Goal: Information Seeking & Learning: Learn about a topic

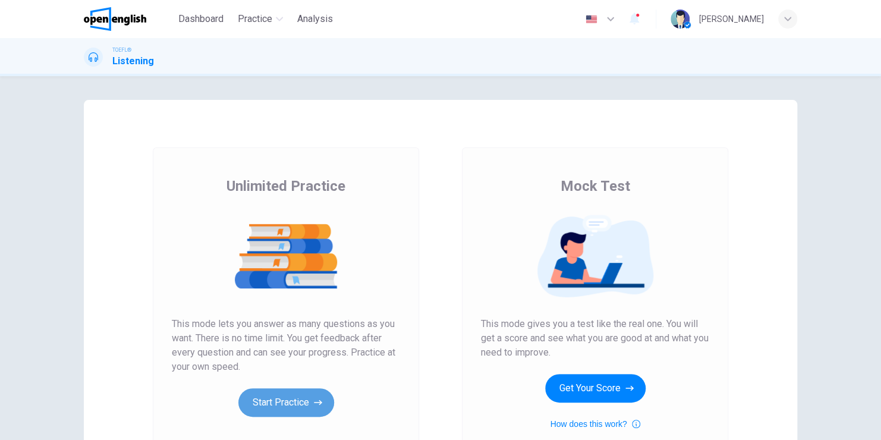
click at [288, 399] on button "Start Practice" at bounding box center [286, 402] width 96 height 29
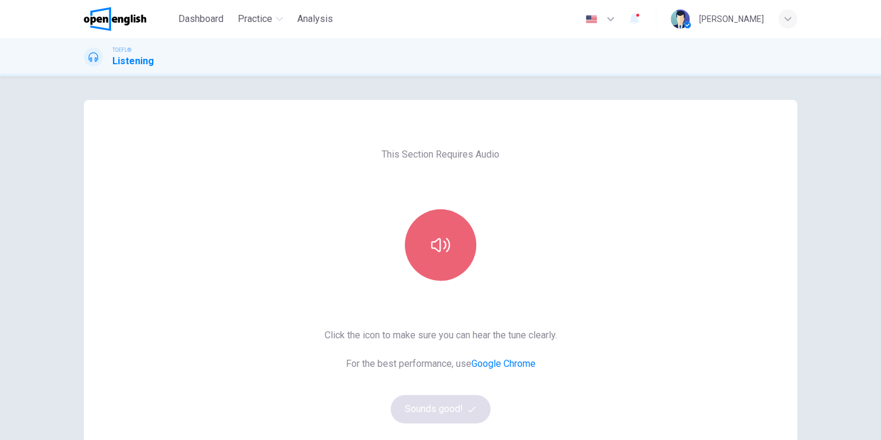
click at [436, 254] on button "button" at bounding box center [440, 244] width 71 height 71
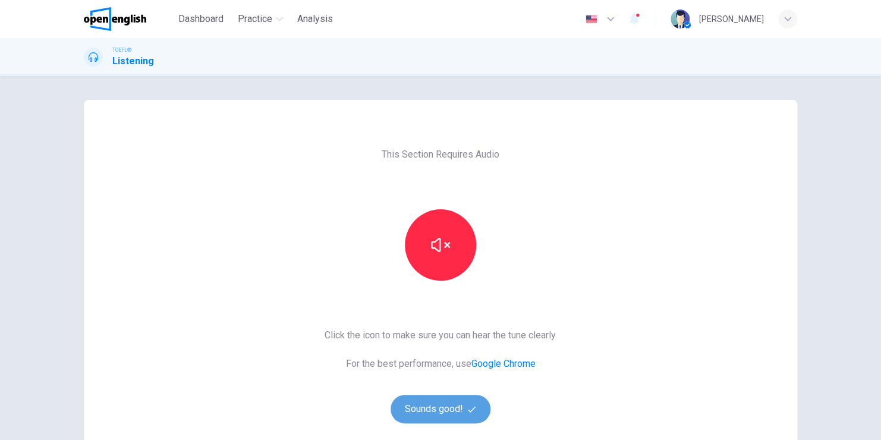
click at [429, 405] on button "Sounds good!" at bounding box center [440, 409] width 100 height 29
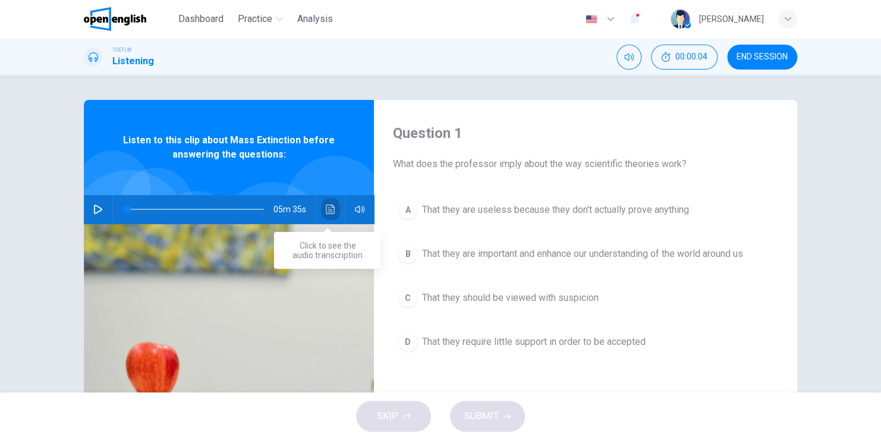
click at [328, 210] on icon "Click to see the audio transcription" at bounding box center [331, 209] width 10 height 10
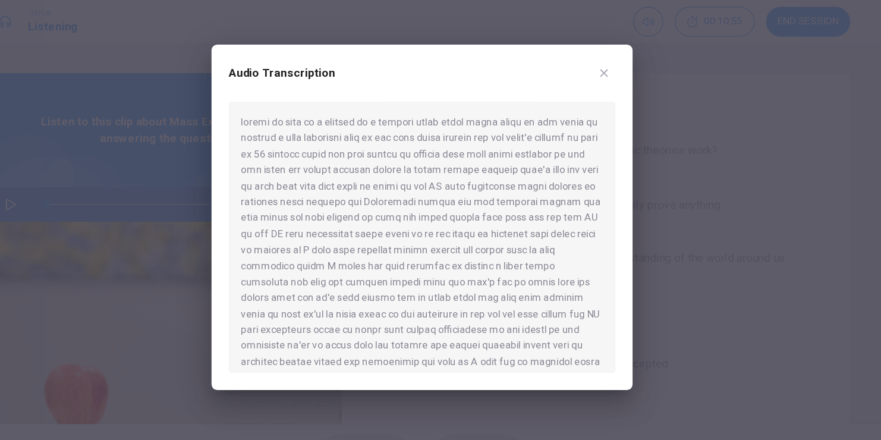
click at [298, 263] on div at bounding box center [440, 237] width 322 height 226
click at [355, 332] on div at bounding box center [440, 237] width 322 height 226
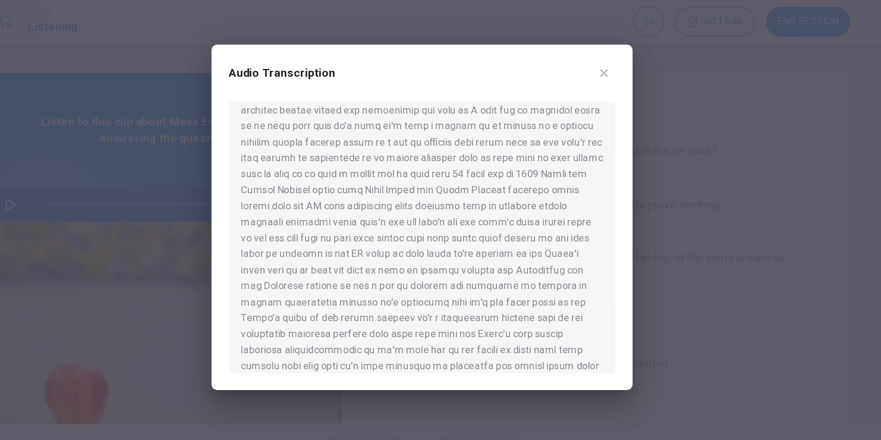
scroll to position [213, 0]
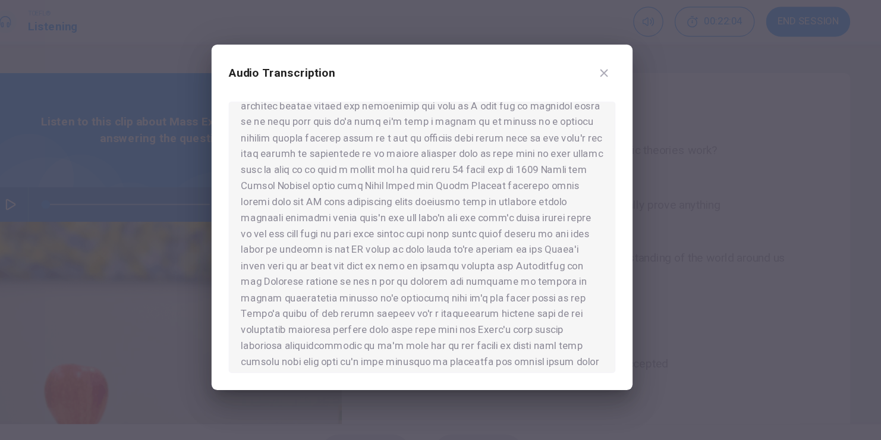
click at [376, 334] on div at bounding box center [440, 237] width 322 height 226
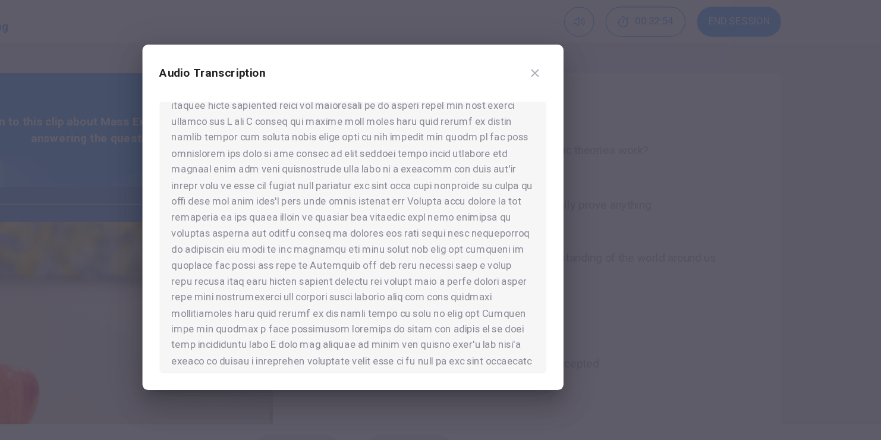
scroll to position [579, 0]
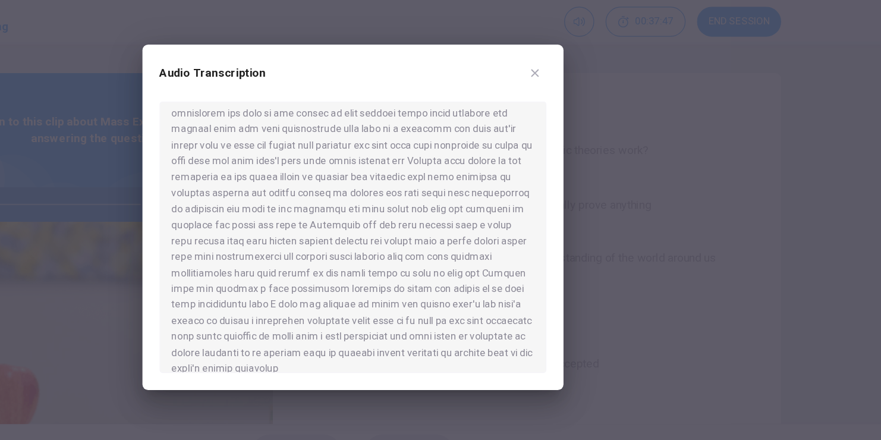
click at [808, 160] on div at bounding box center [440, 220] width 881 height 440
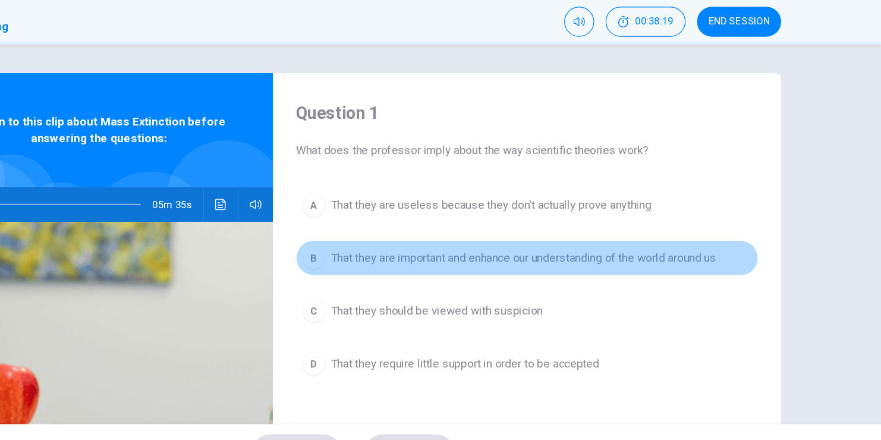
click at [486, 254] on span "That they are important and enhance our understanding of the world around us" at bounding box center [582, 254] width 321 height 14
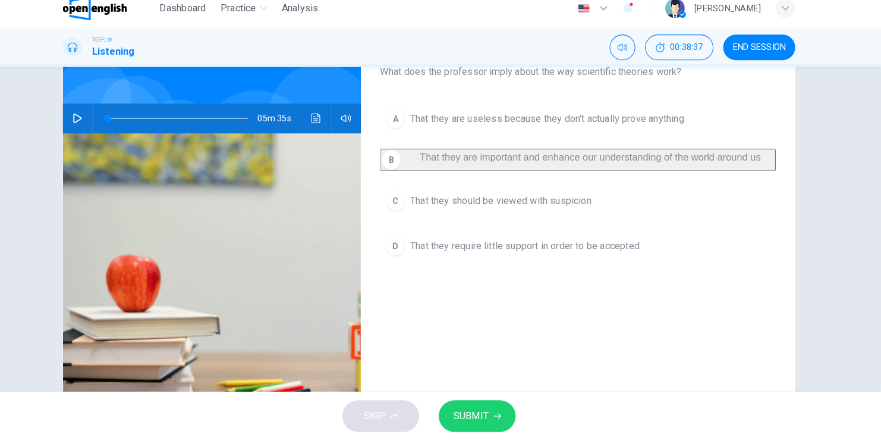
scroll to position [0, 0]
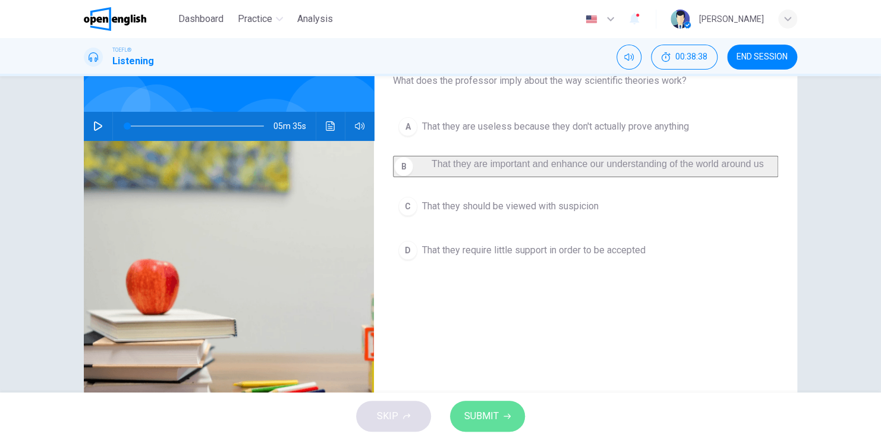
click at [483, 416] on span "SUBMIT" at bounding box center [481, 416] width 34 height 17
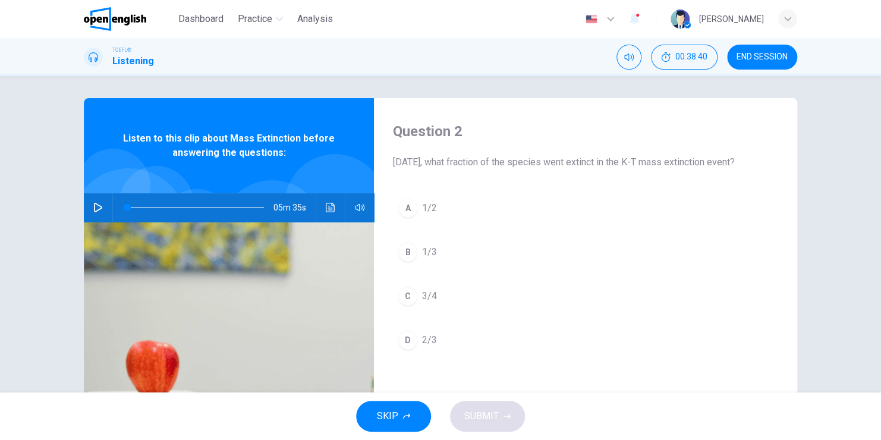
scroll to position [1, 0]
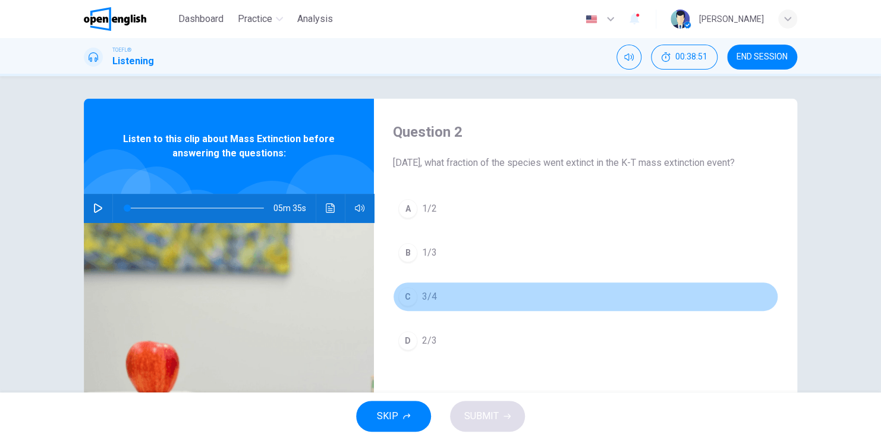
click at [426, 304] on span "3/4" at bounding box center [429, 296] width 15 height 14
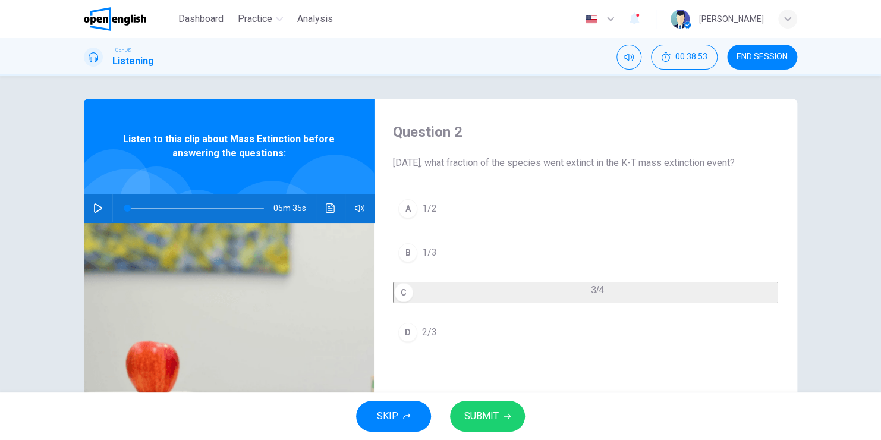
click at [492, 418] on span "SUBMIT" at bounding box center [481, 416] width 34 height 17
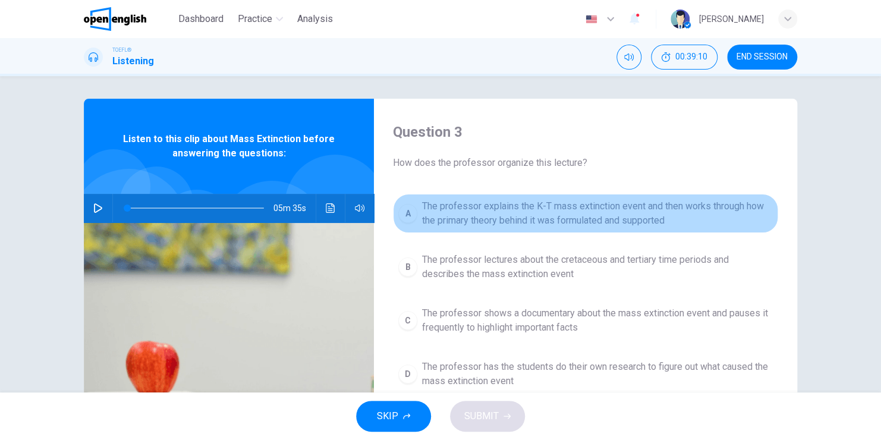
click at [622, 218] on span "The professor explains the K-T mass extinction event and then works through how…" at bounding box center [597, 213] width 351 height 29
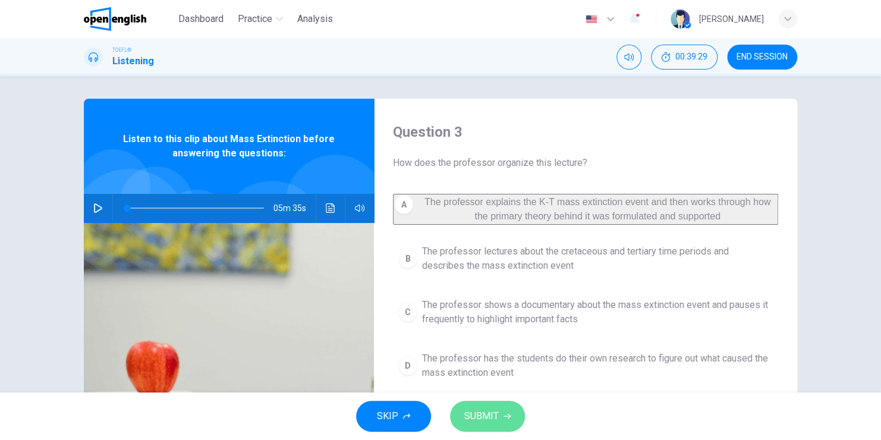
click at [486, 415] on span "SUBMIT" at bounding box center [481, 416] width 34 height 17
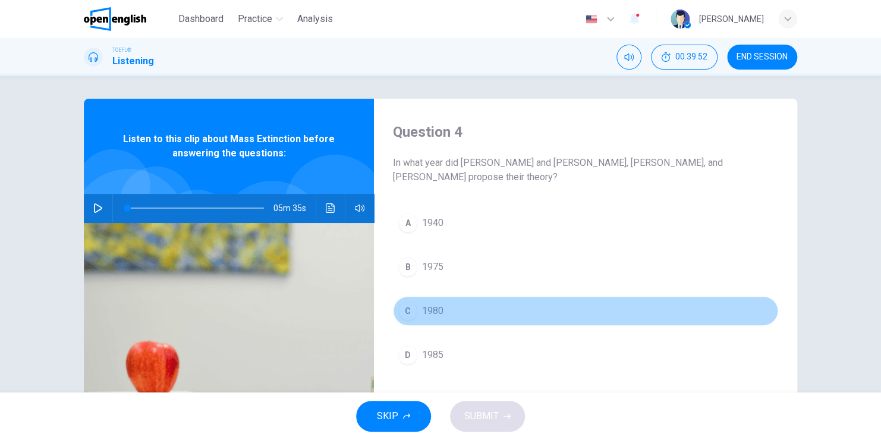
click at [434, 313] on span "1980" at bounding box center [432, 311] width 21 height 14
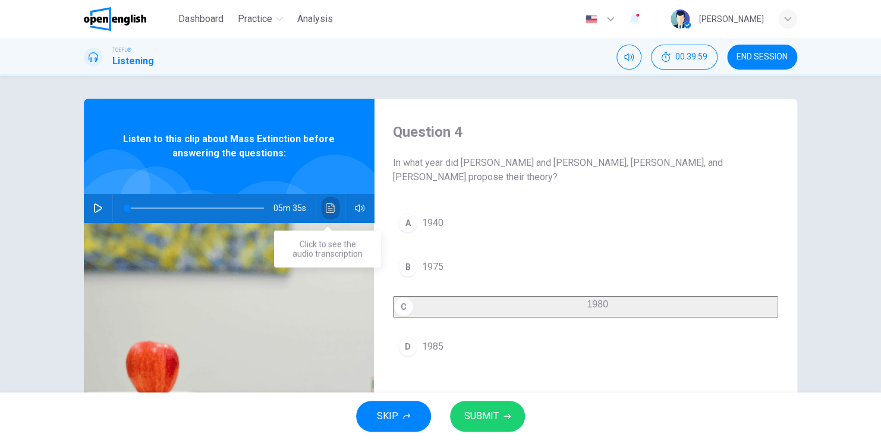
click at [326, 207] on icon "Click to see the audio transcription" at bounding box center [331, 208] width 10 height 10
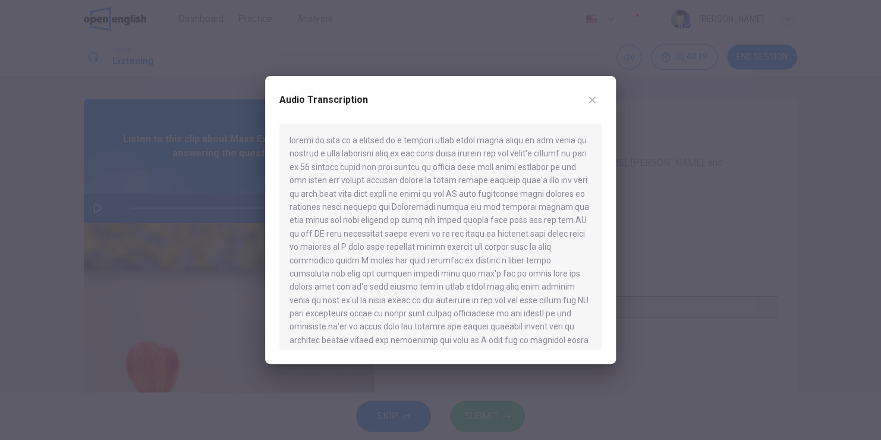
scroll to position [156, 0]
click at [588, 100] on icon "button" at bounding box center [592, 100] width 10 height 10
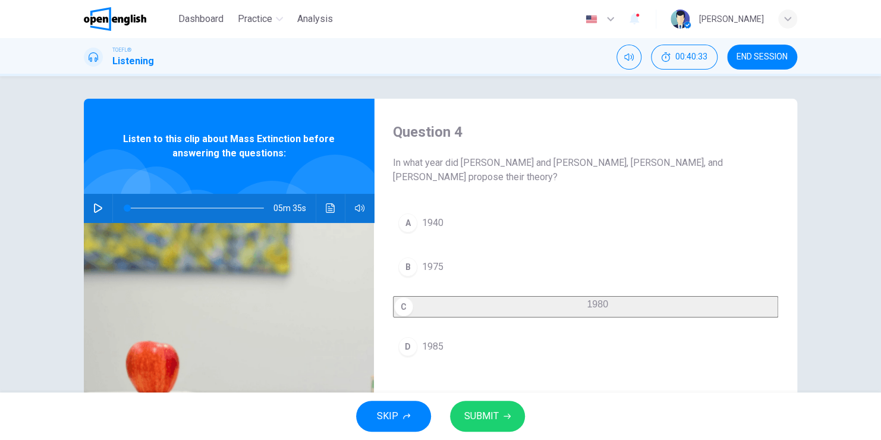
click at [593, 101] on div "Question 4 In what year did [PERSON_NAME] and [PERSON_NAME], [PERSON_NAME], and…" at bounding box center [585, 305] width 423 height 413
click at [503, 414] on icon "button" at bounding box center [506, 415] width 7 height 7
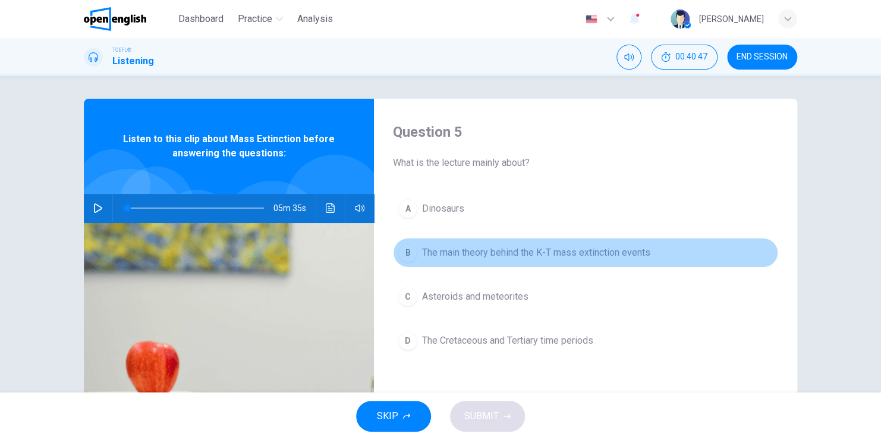
click at [464, 256] on span "The main theory behind the K-T mass extinction events" at bounding box center [536, 252] width 228 height 14
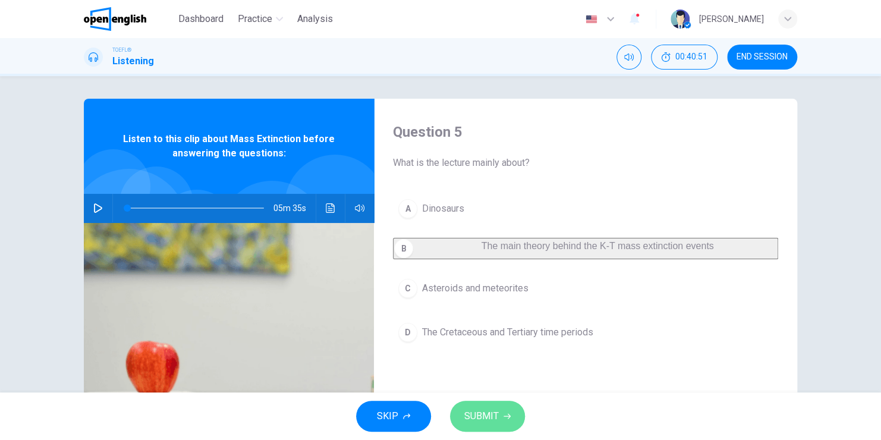
click at [495, 411] on span "SUBMIT" at bounding box center [481, 416] width 34 height 17
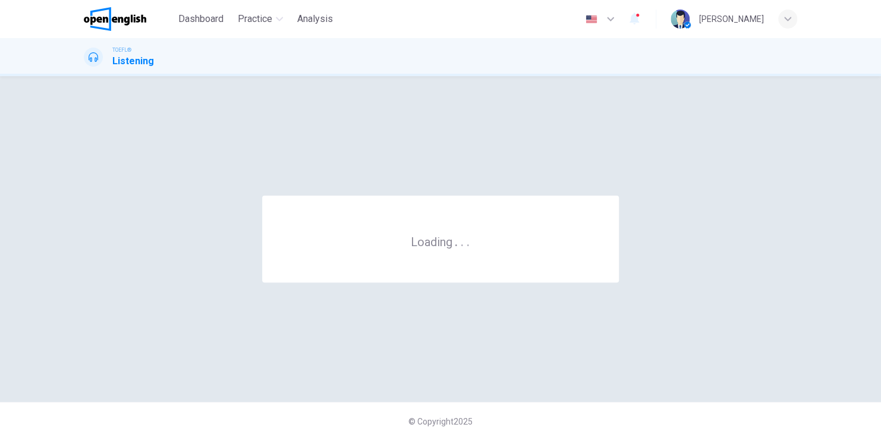
scroll to position [0, 0]
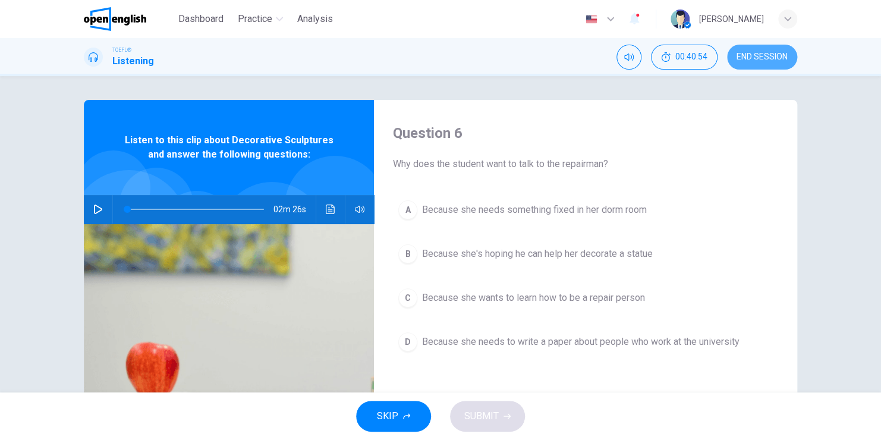
click at [771, 59] on span "END SESSION" at bounding box center [761, 57] width 51 height 10
